Goal: Communication & Community: Answer question/provide support

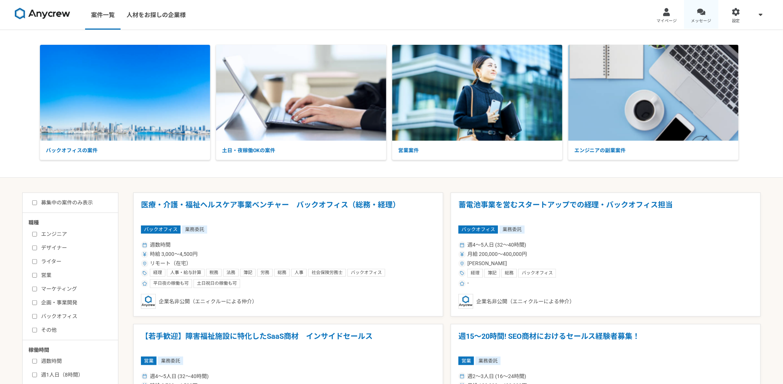
click at [686, 15] on link "メッセージ" at bounding box center [701, 15] width 35 height 30
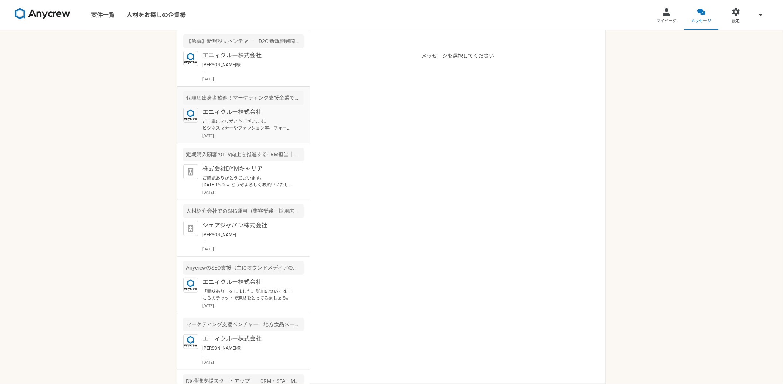
click at [268, 129] on p "ご丁寧にありがとうございます。 ビジネスマナーやファッション等、フォーマルな方がお好みということですね。 参考にさせていただきます。 当日は、よろしくお願いい…" at bounding box center [247, 124] width 91 height 13
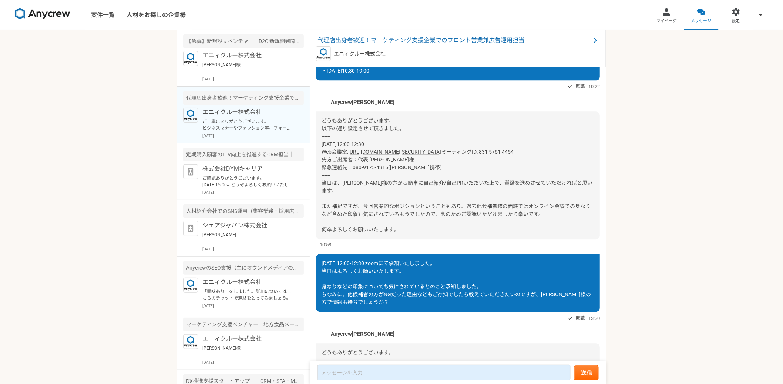
scroll to position [740, 0]
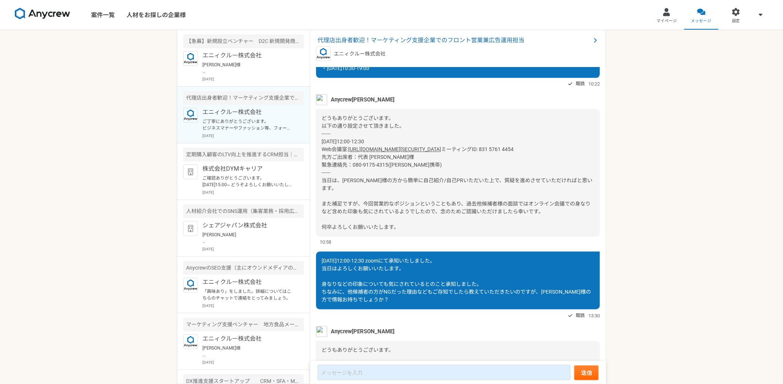
click at [413, 210] on div "どうもありがとうございます。 以下の通り設定させて頂きました。 ------ [DATE]12:00-12:30 Web会議室: [URL][DOMAIN_N…" at bounding box center [458, 173] width 284 height 128
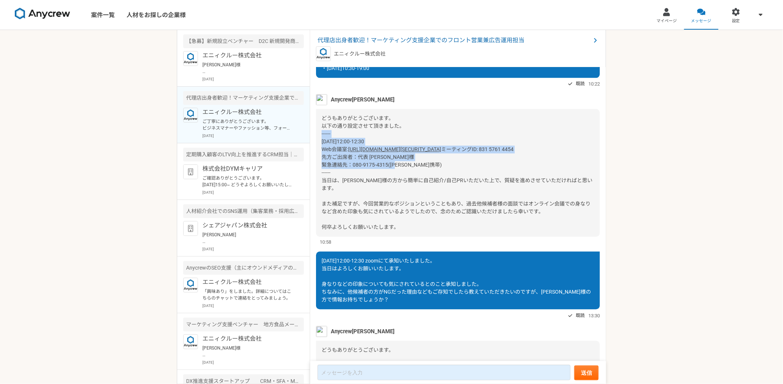
drag, startPoint x: 320, startPoint y: 162, endPoint x: 534, endPoint y: 218, distance: 220.3
click at [534, 218] on div "どうもありがとうございます。 以下の通り設定させて頂きました。 ------ [DATE]12:00-12:30 Web会議室: [URL][DOMAIN_N…" at bounding box center [458, 173] width 284 height 128
copy div "------ [DATE]12:00-12:30 Web会議室: [URL][DOMAIN_NAME][SECURITY_DATA] ミーティングID: 83…"
